Goal: Task Accomplishment & Management: Complete application form

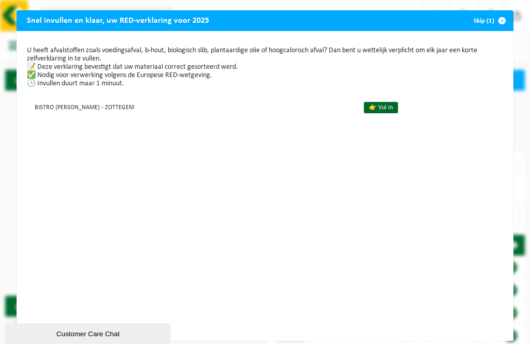
click at [364, 108] on link "👉 Vul in" at bounding box center [381, 107] width 34 height 11
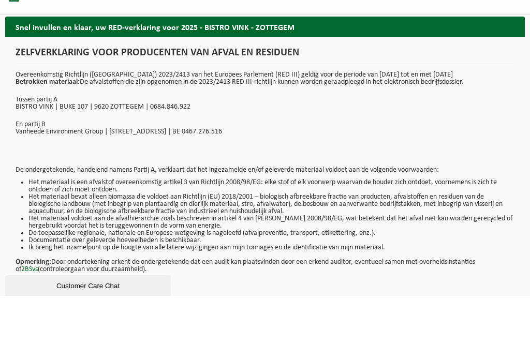
scroll to position [12, 0]
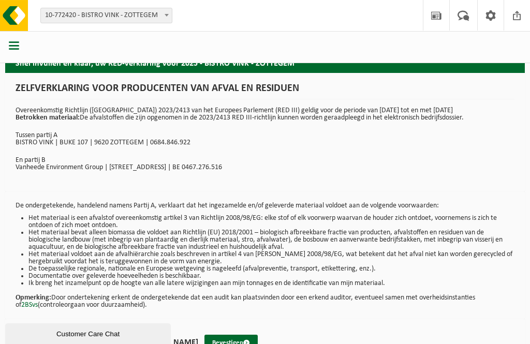
click at [232, 344] on button "Bevestigen" at bounding box center [231, 343] width 53 height 17
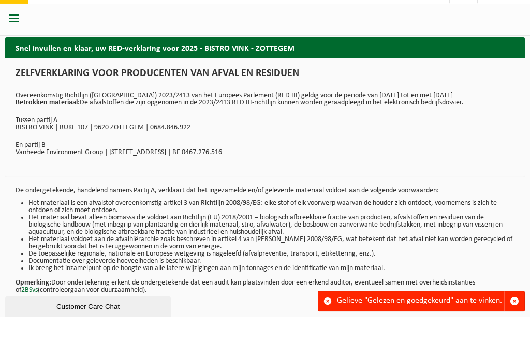
scroll to position [12, 0]
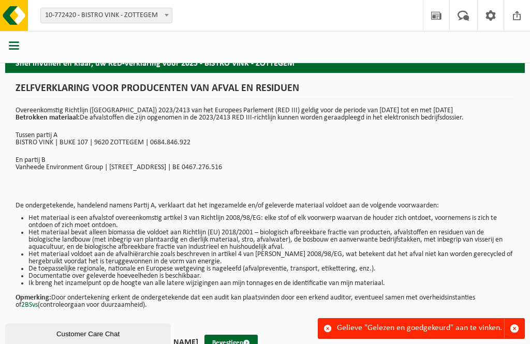
click at [34, 344] on label "Gelezen en goedgekeurd door ILSE DE TROY" at bounding box center [107, 343] width 181 height 16
click at [198, 330] on input "Gelezen en goedgekeurd door ILSE DE TROY" at bounding box center [198, 329] width 1 height 1
checkbox input "true"
click at [222, 344] on button "Bevestigen" at bounding box center [231, 343] width 53 height 17
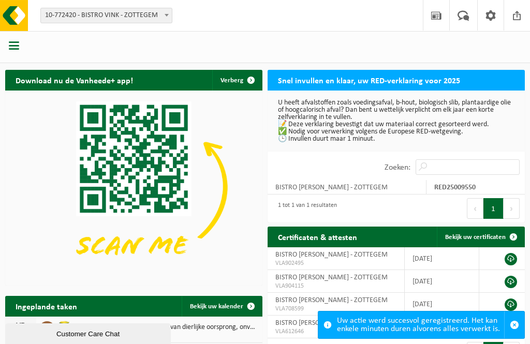
click at [18, 50] on span "button" at bounding box center [14, 45] width 10 height 10
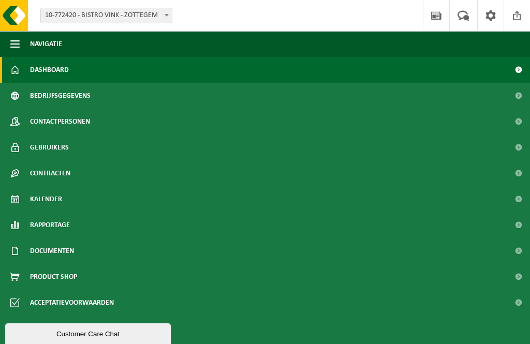
click at [36, 202] on span "Kalender" at bounding box center [46, 199] width 32 height 26
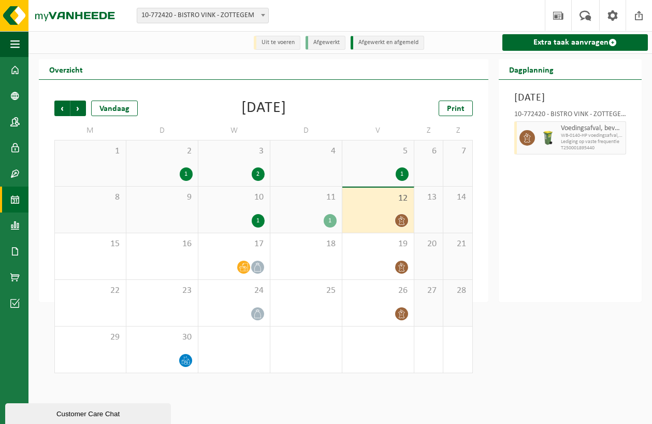
click at [325, 219] on div "1" at bounding box center [330, 220] width 13 height 13
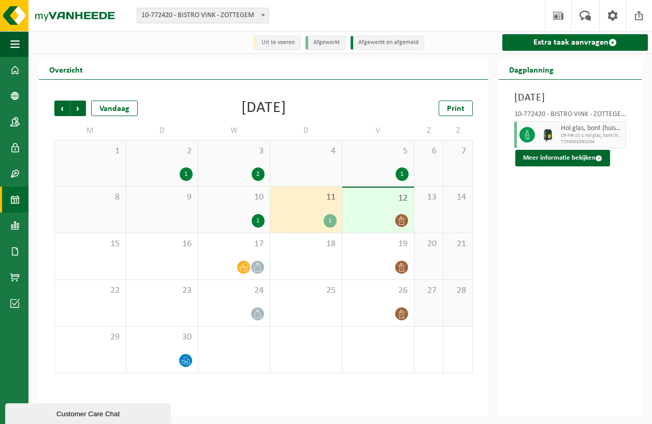
click at [593, 166] on button "Meer informatie bekijken" at bounding box center [562, 158] width 95 height 17
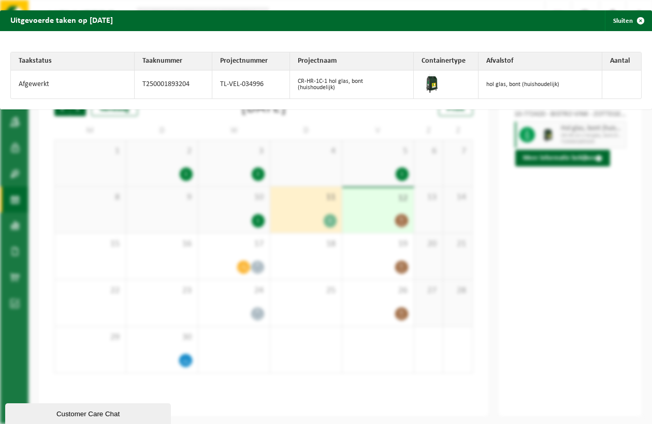
click at [586, 303] on div "Uitgevoerde taken op [DATE] Sluiten Taakstatus Taaknummer Projectnummer Project…" at bounding box center [326, 212] width 652 height 424
